Goal: Find specific page/section: Find specific page/section

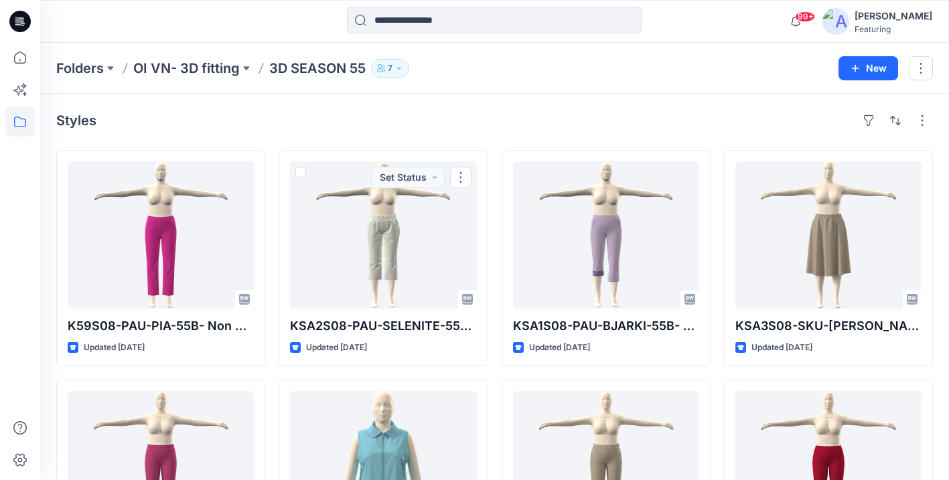
scroll to position [123, 0]
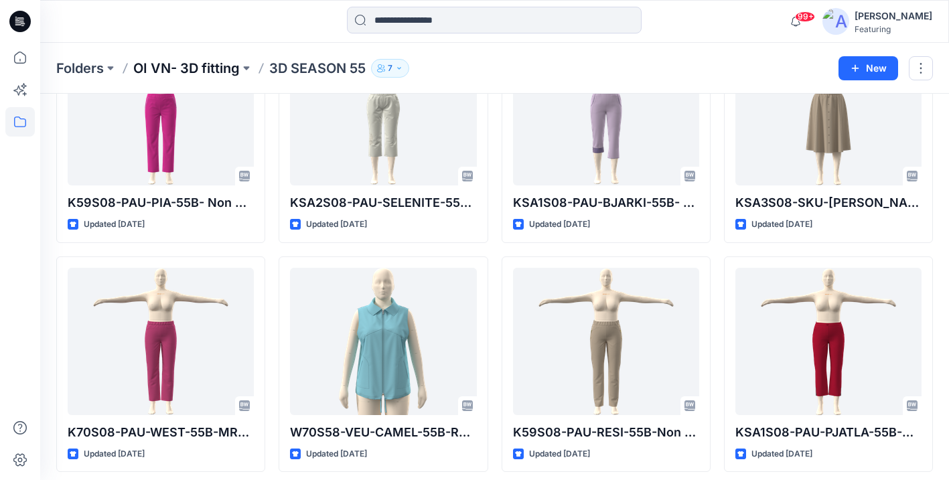
click at [236, 64] on p "OI VN- 3D fitting" at bounding box center [186, 68] width 106 height 19
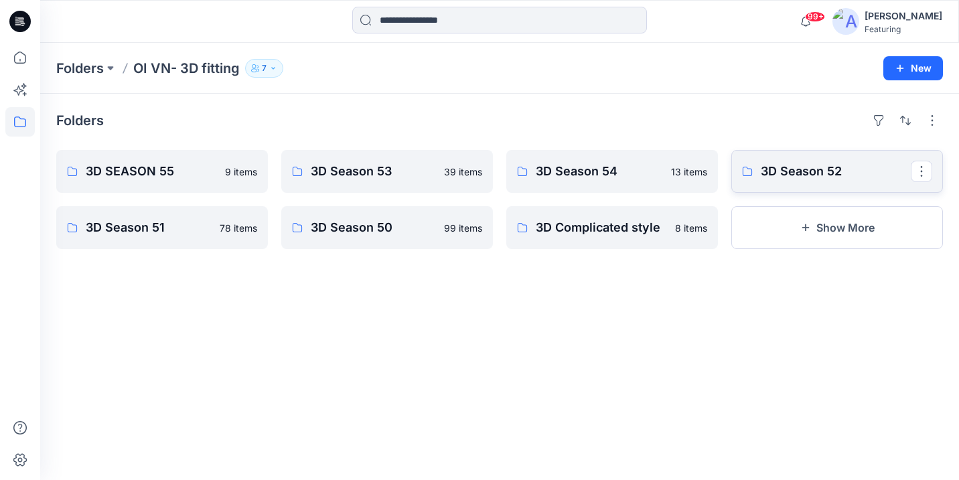
click at [822, 172] on p "3D Season 52" at bounding box center [836, 171] width 150 height 19
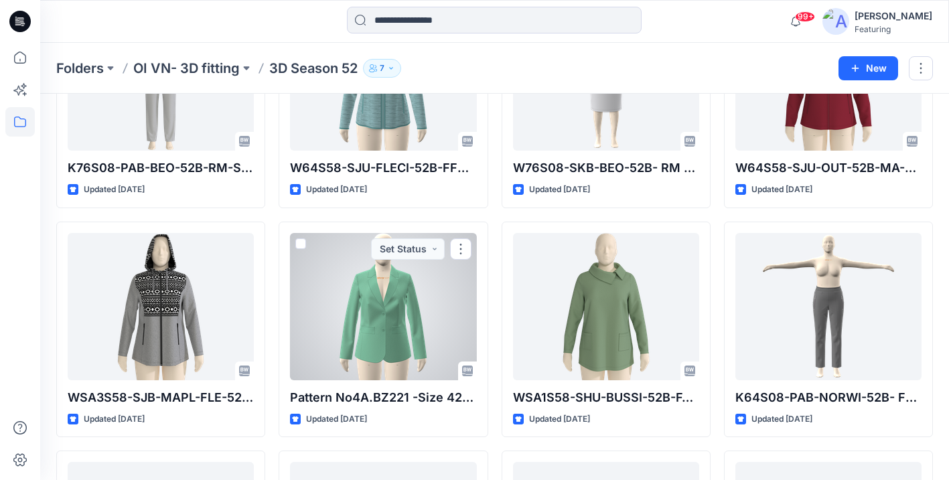
scroll to position [2793, 0]
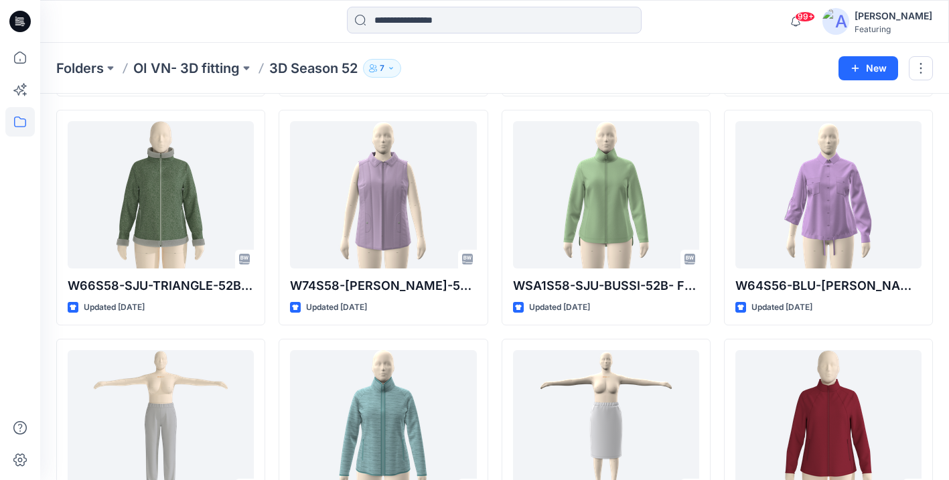
click at [192, 63] on p "OI VN- 3D fitting" at bounding box center [186, 68] width 106 height 19
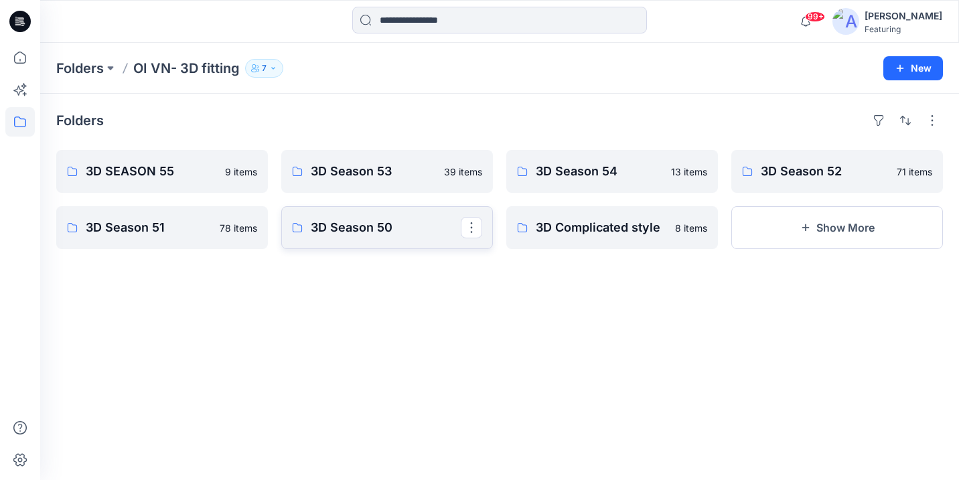
click at [380, 231] on p "3D Season 50" at bounding box center [386, 227] width 150 height 19
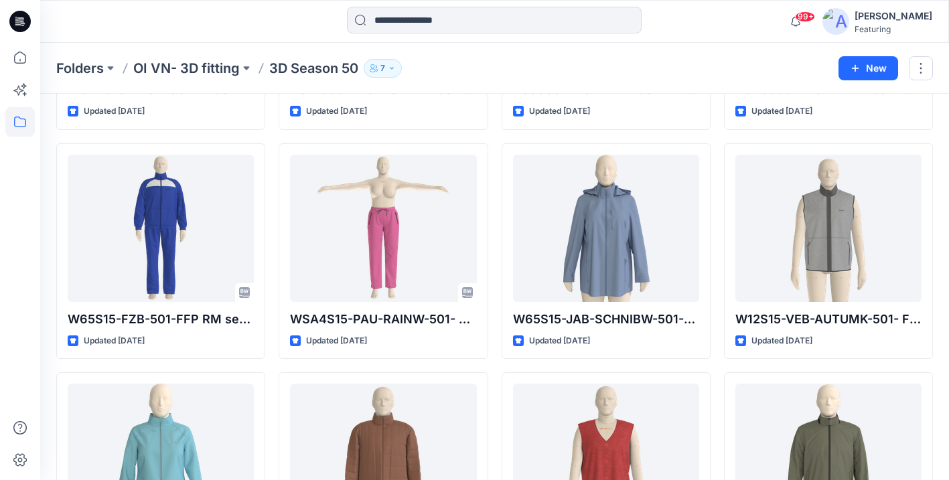
scroll to position [3676, 0]
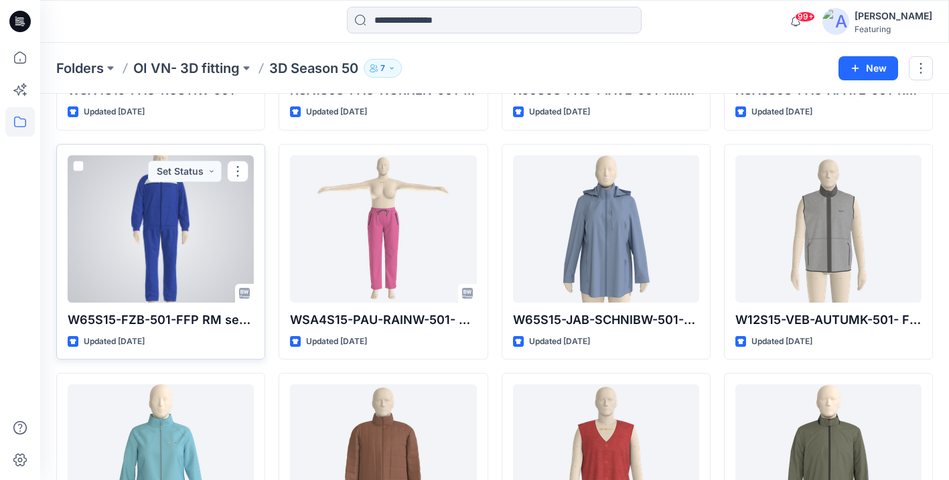
click at [162, 216] on div at bounding box center [161, 228] width 186 height 147
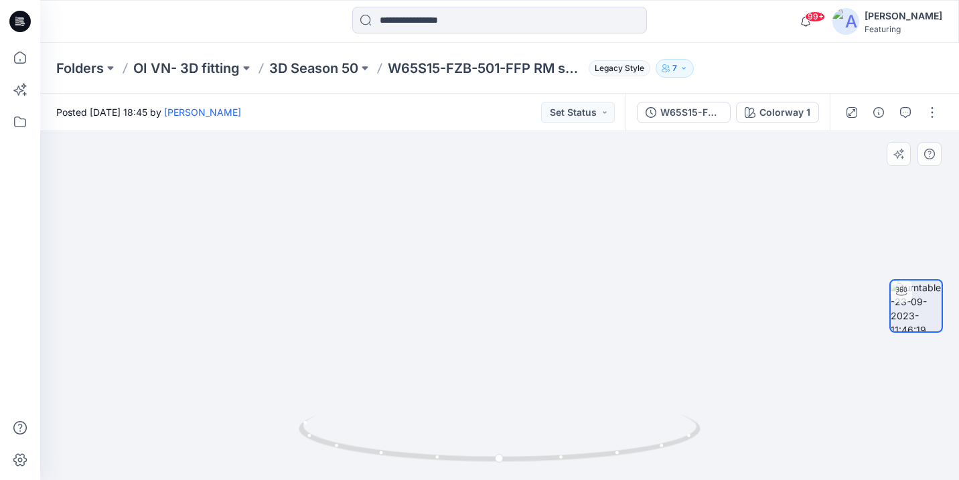
drag, startPoint x: 561, startPoint y: 247, endPoint x: 545, endPoint y: 345, distance: 99.1
click at [546, 347] on img at bounding box center [499, 250] width 806 height 460
click at [339, 66] on p "3D Season 50" at bounding box center [313, 68] width 89 height 19
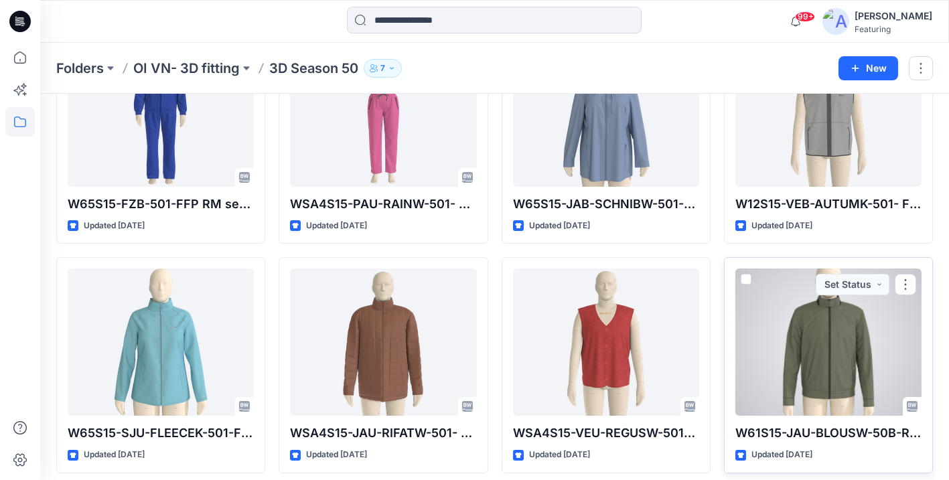
scroll to position [3768, 0]
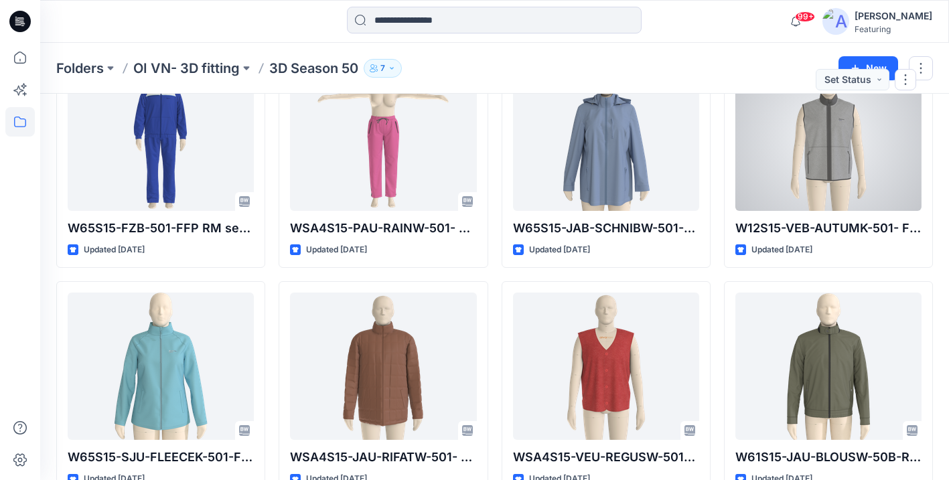
click at [824, 183] on div at bounding box center [828, 137] width 186 height 147
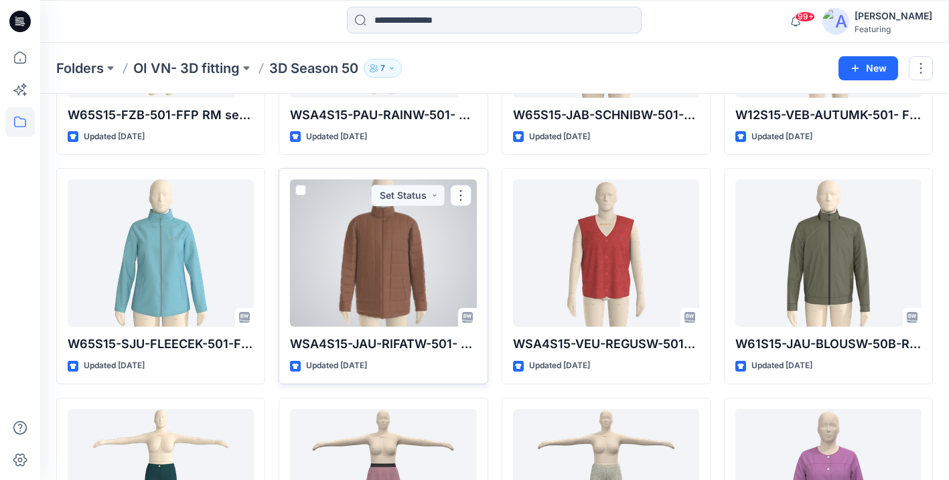
scroll to position [3882, 0]
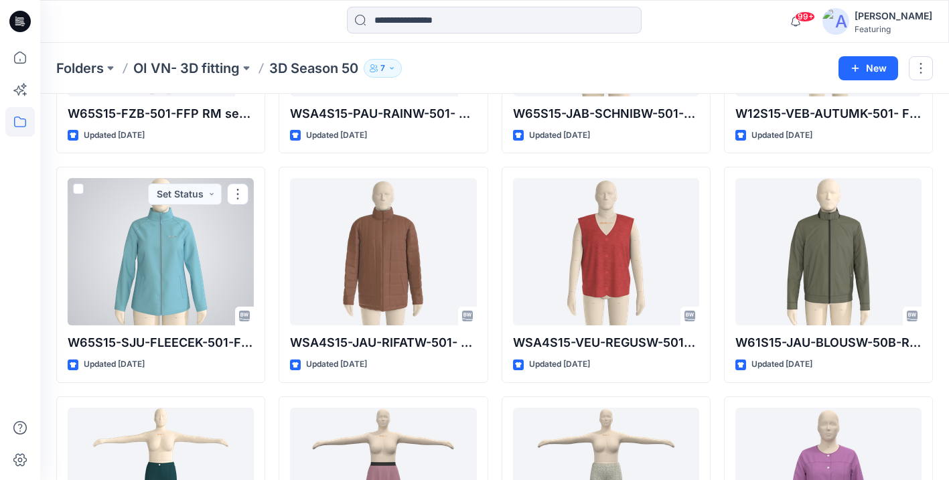
click at [157, 241] on div at bounding box center [161, 251] width 186 height 147
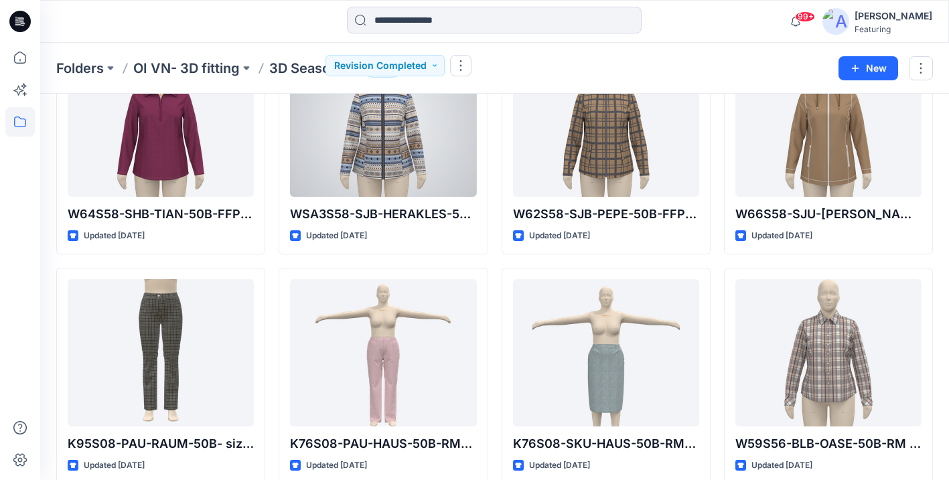
scroll to position [5407, 0]
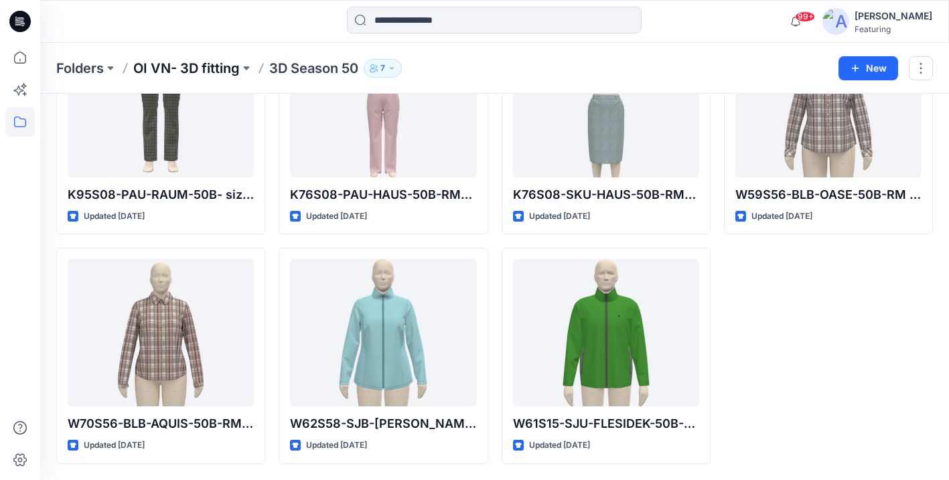
click at [181, 63] on p "OI VN- 3D fitting" at bounding box center [186, 68] width 106 height 19
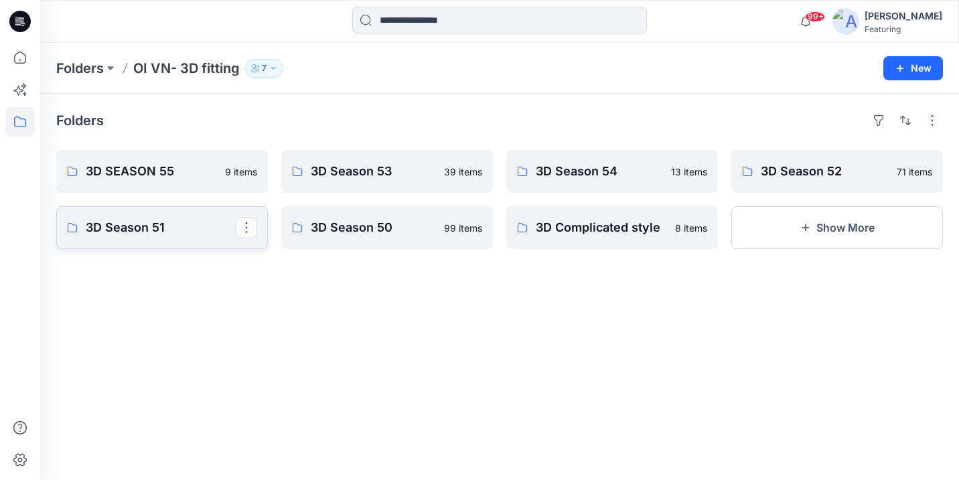
click at [143, 227] on p "3D Season 51" at bounding box center [161, 227] width 150 height 19
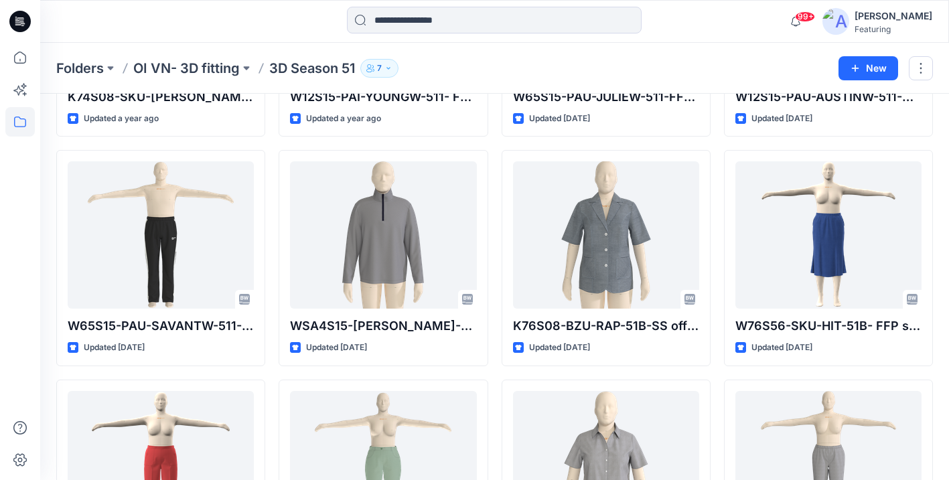
scroll to position [2952, 0]
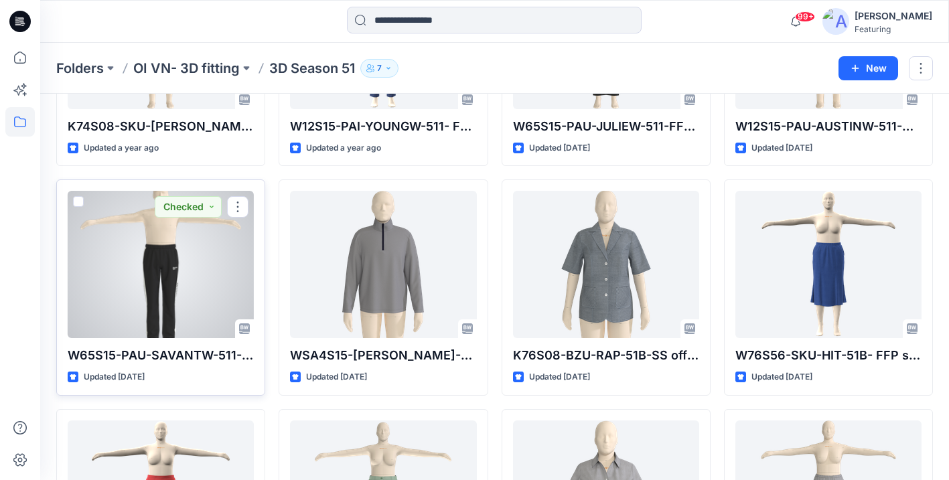
click at [164, 292] on div at bounding box center [161, 264] width 186 height 147
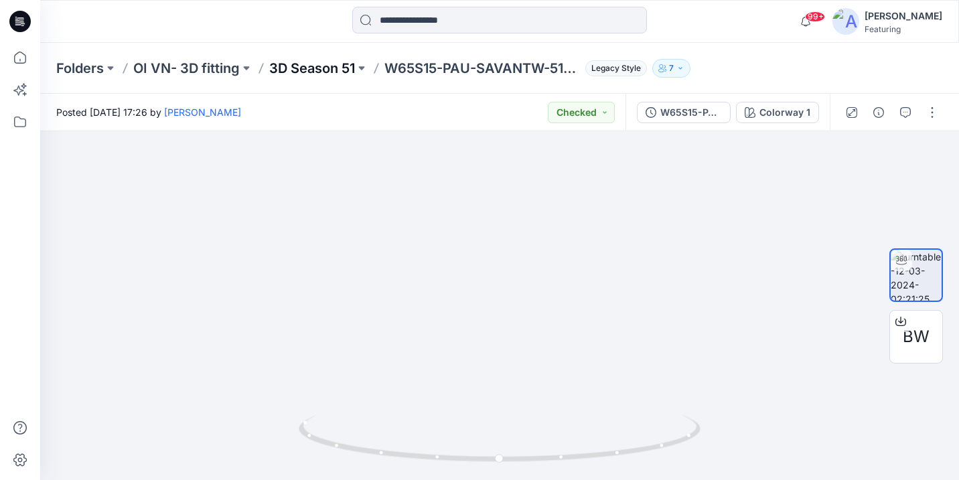
click at [346, 69] on p "3D Season 51" at bounding box center [312, 68] width 86 height 19
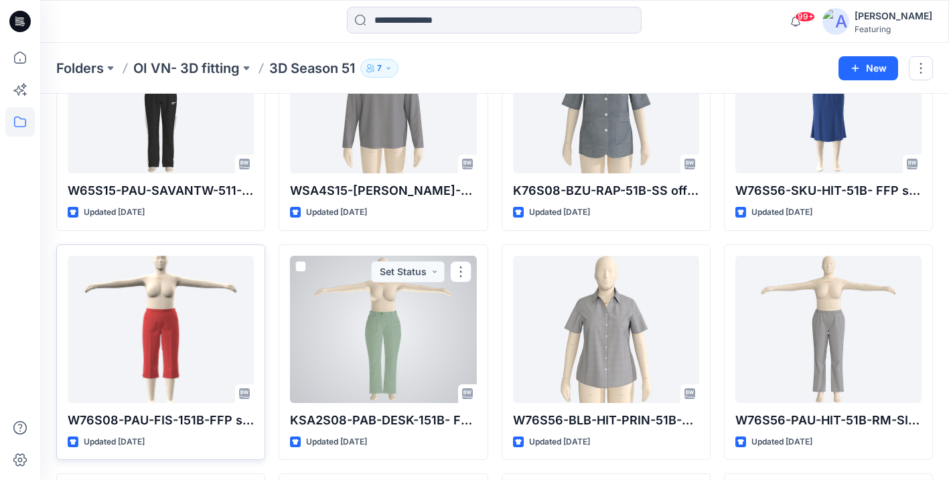
scroll to position [3116, 0]
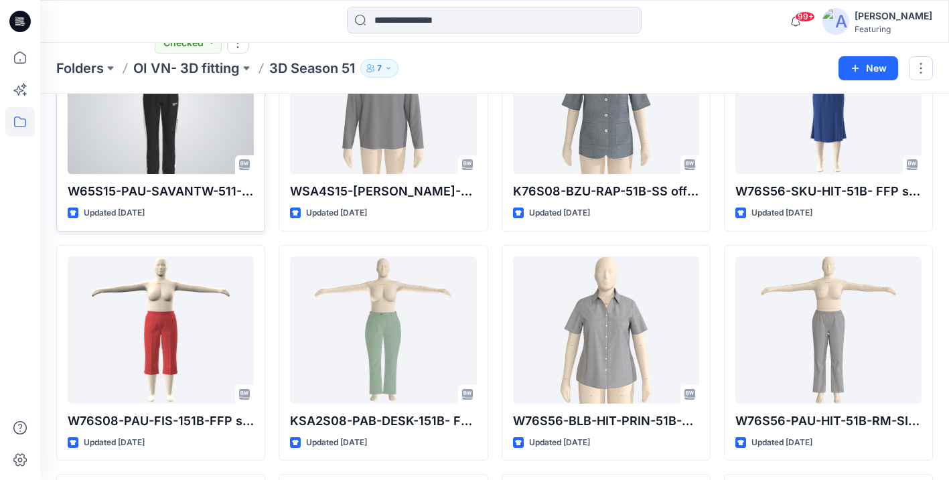
click at [163, 193] on p "W65S15-PAU-SAVANTW-511-FFP FA-SIZE54" at bounding box center [161, 191] width 186 height 19
click at [174, 189] on p "W65S15-PAU-SAVANTW-511-FFP FA-SIZE54" at bounding box center [161, 191] width 186 height 19
click at [180, 192] on p "W65S15-PAU-SAVANTW-511-FFP FA-SIZE54" at bounding box center [161, 191] width 186 height 19
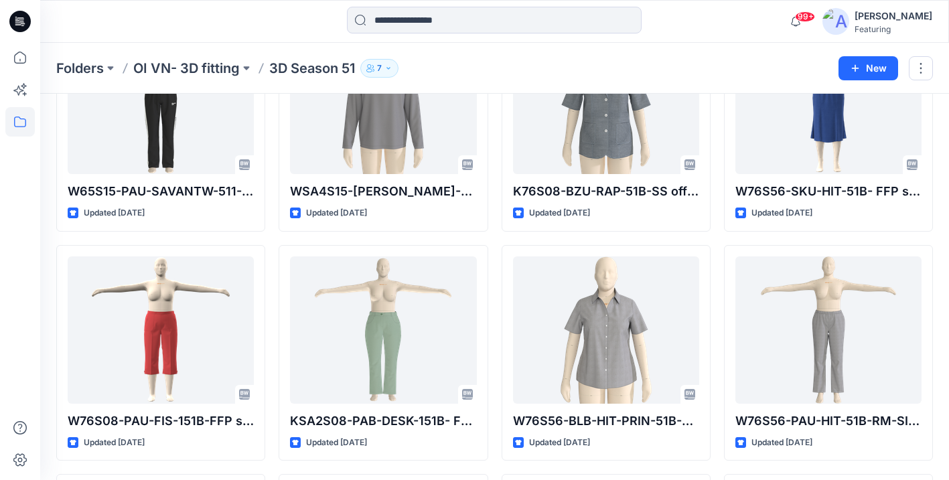
scroll to position [2966, 0]
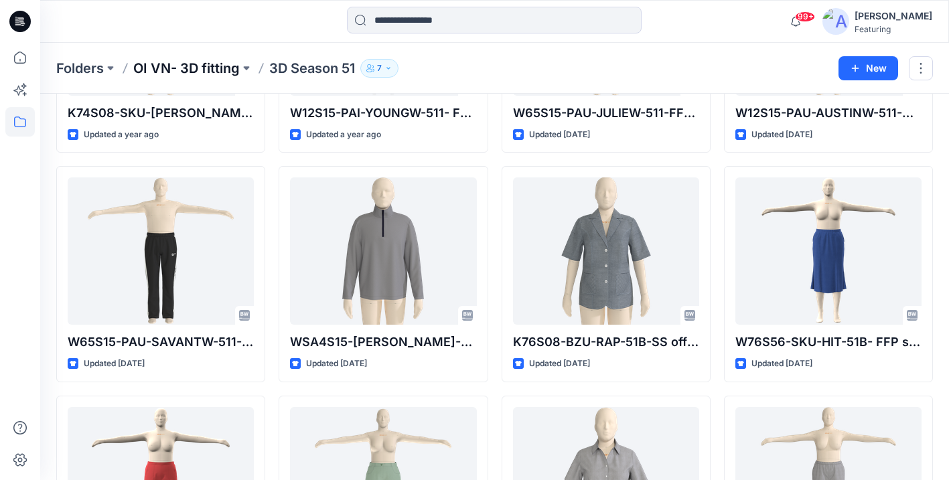
click at [206, 68] on p "OI VN- 3D fitting" at bounding box center [186, 68] width 106 height 19
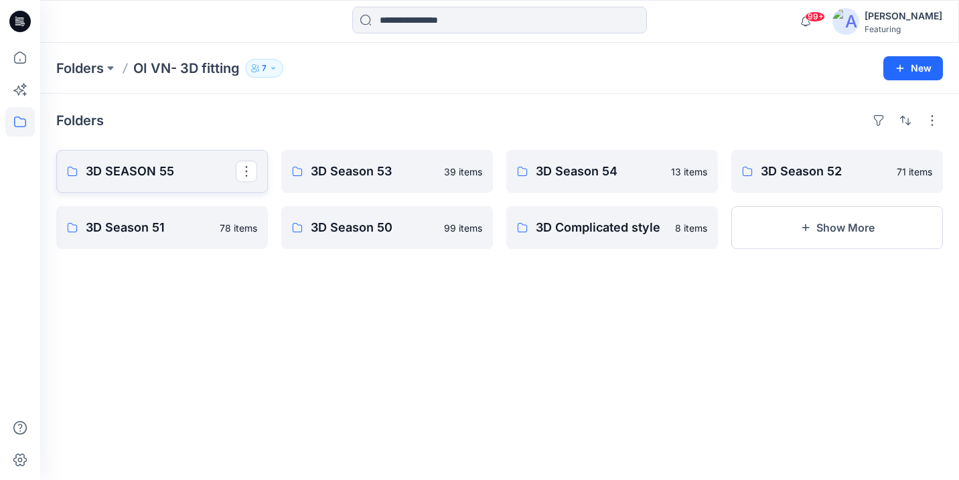
click at [186, 171] on p "3D SEASON 55" at bounding box center [161, 171] width 150 height 19
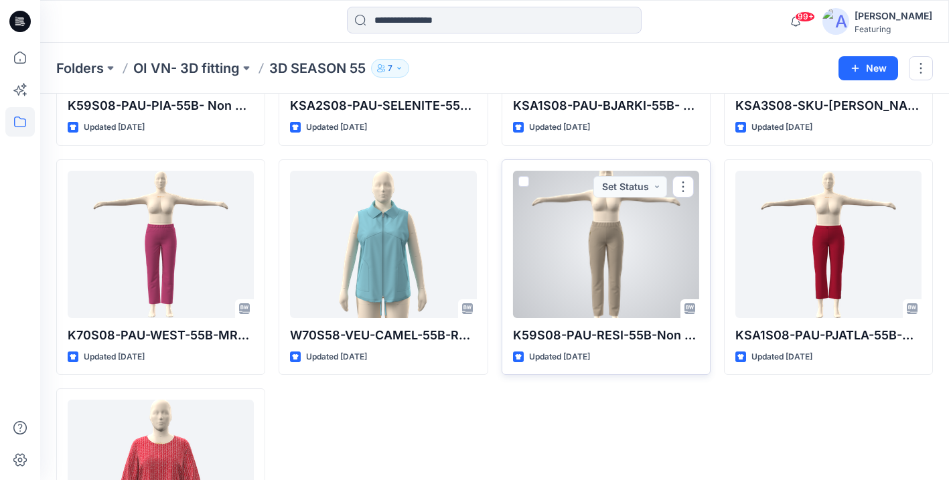
scroll to position [220, 0]
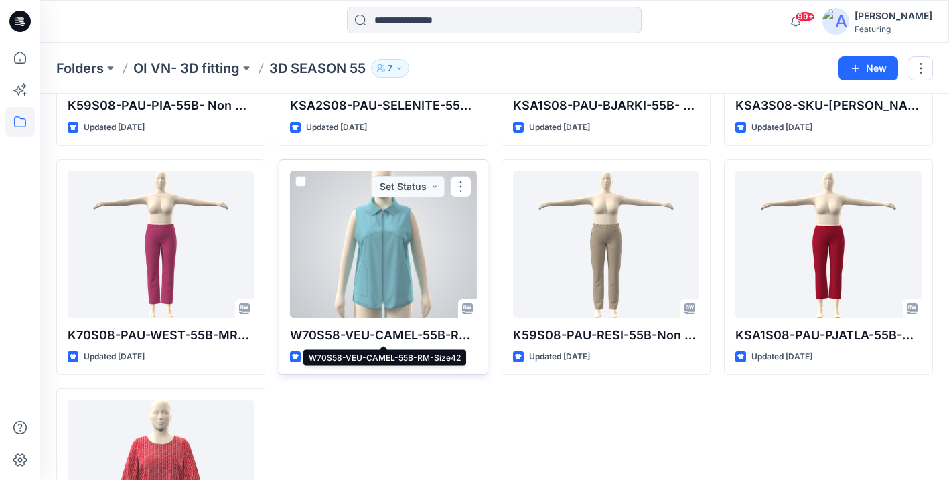
click at [383, 332] on p "W70S58-VEU-CAMEL-55B-RM-Size42" at bounding box center [383, 335] width 186 height 19
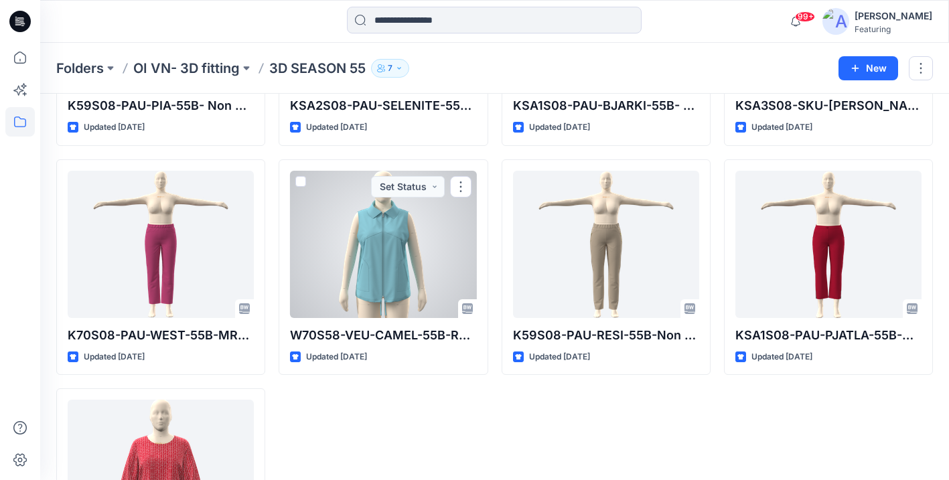
click at [370, 259] on div at bounding box center [383, 244] width 186 height 147
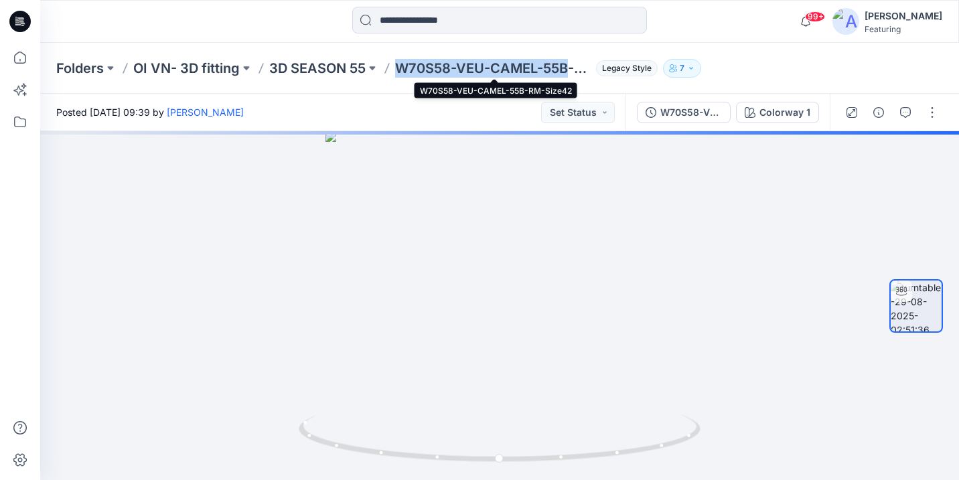
drag, startPoint x: 400, startPoint y: 63, endPoint x: 565, endPoint y: 65, distance: 165.4
click at [565, 65] on p "W70S58-VEU-CAMEL-55B-RM-Size42" at bounding box center [493, 68] width 196 height 19
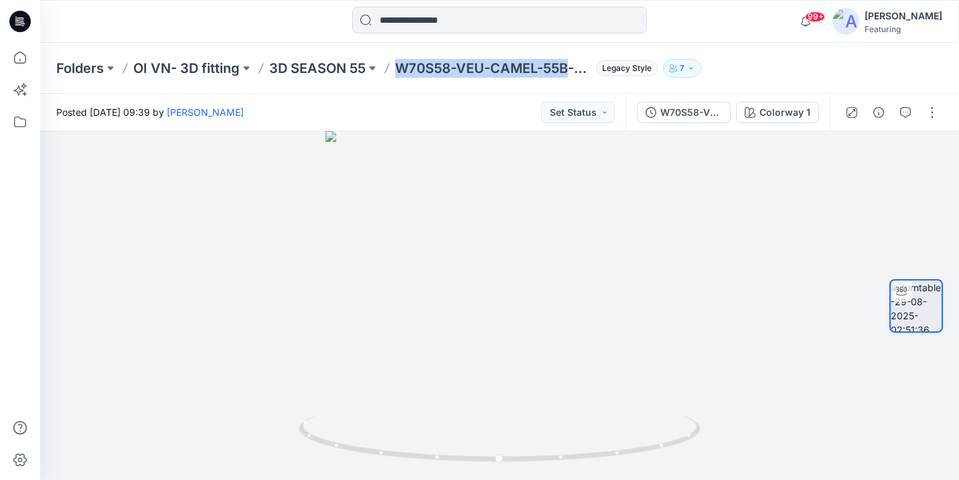
copy p "W70S58-VEU-CAMEL-55B"
click at [207, 64] on p "OI VN- 3D fitting" at bounding box center [186, 68] width 106 height 19
